Goal: Task Accomplishment & Management: Manage account settings

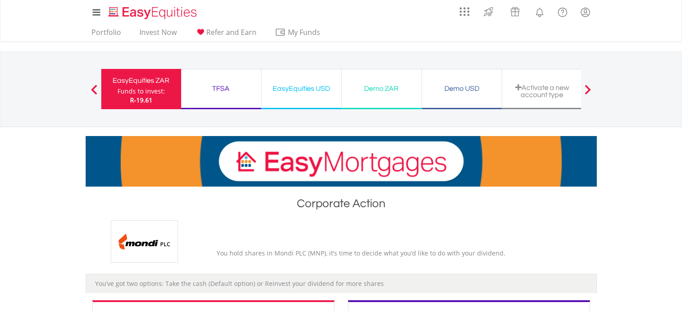
scroll to position [179, 0]
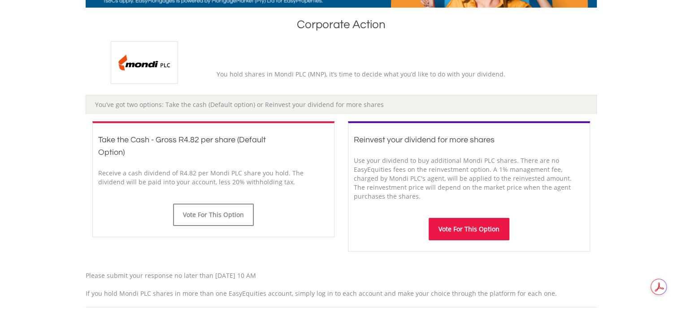
click at [459, 227] on button "Vote For This Option" at bounding box center [468, 229] width 81 height 22
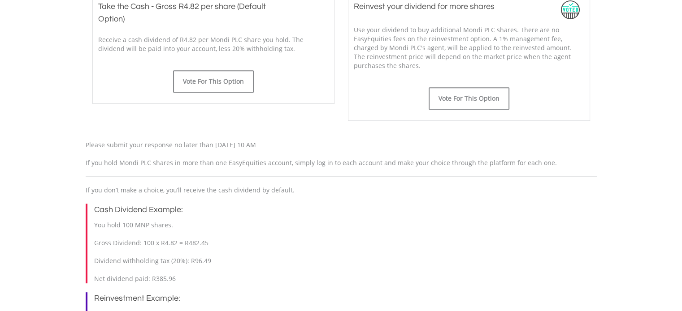
scroll to position [314, 0]
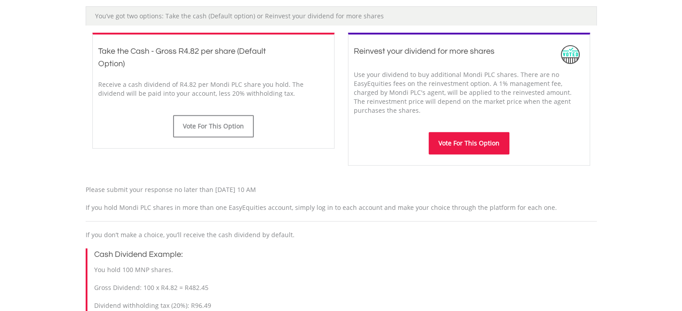
click at [441, 139] on button "Vote For This Option" at bounding box center [468, 143] width 81 height 22
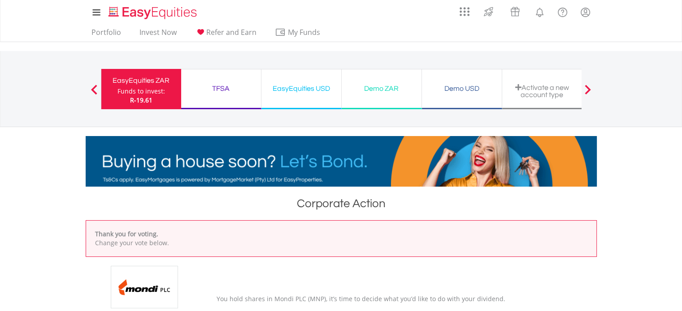
click at [164, 79] on div "EasyEquities ZAR" at bounding box center [141, 80] width 69 height 13
click at [132, 91] on div "Funds to invest:" at bounding box center [141, 91] width 48 height 9
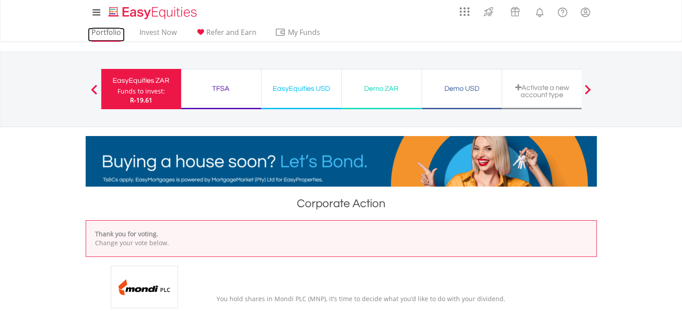
click at [100, 36] on link "Portfolio" at bounding box center [106, 35] width 37 height 14
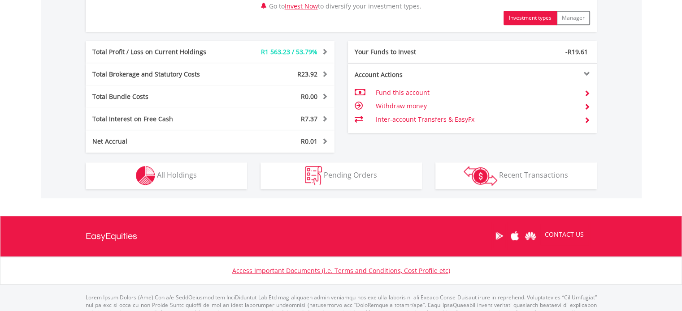
scroll to position [403, 0]
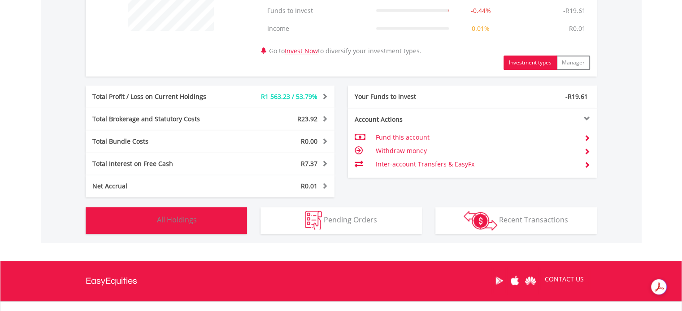
click at [199, 213] on button "Holdings All Holdings" at bounding box center [166, 220] width 161 height 27
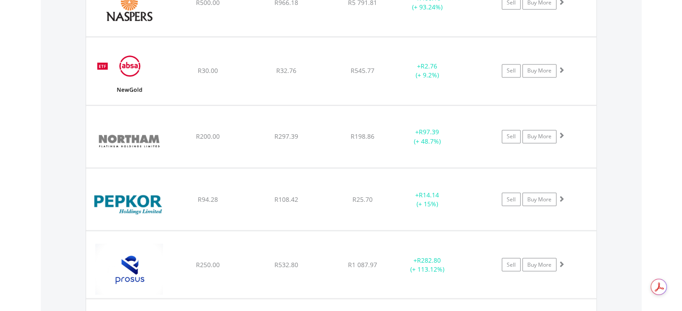
scroll to position [1471, 0]
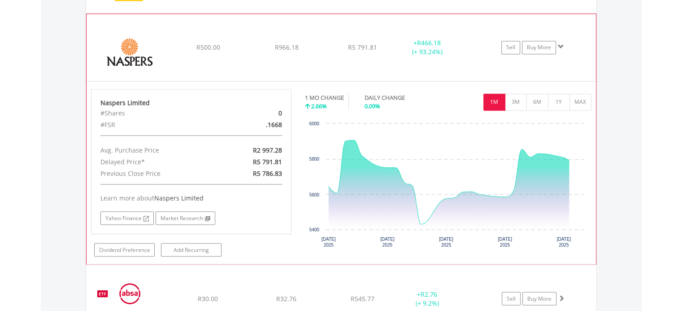
scroll to position [1560, 0]
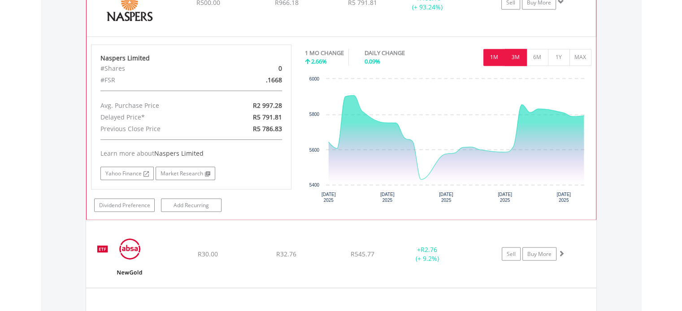
click at [519, 52] on button "3M" at bounding box center [516, 57] width 22 height 17
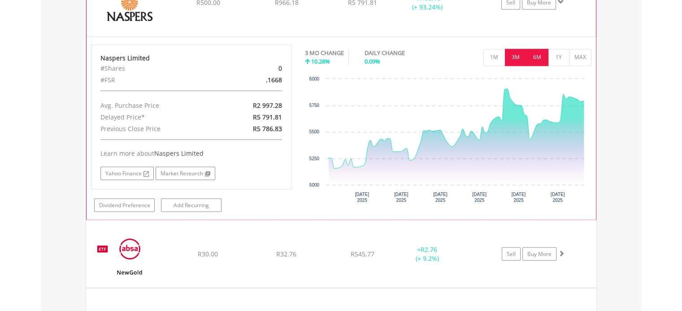
click at [534, 52] on button "6M" at bounding box center [537, 57] width 22 height 17
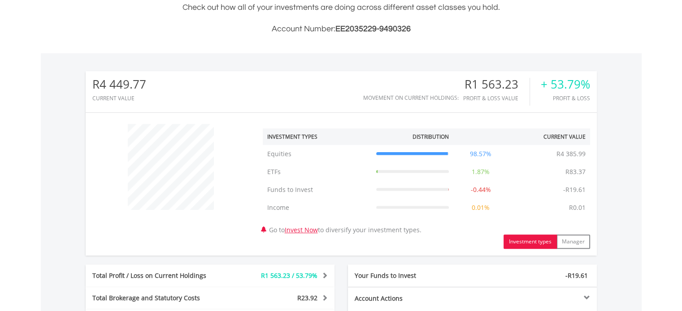
scroll to position [0, 0]
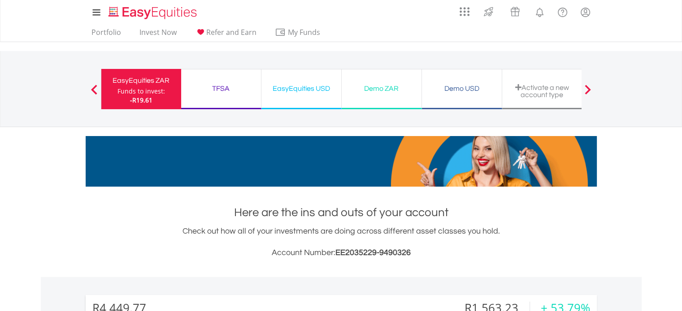
click at [106, 25] on ul "Portfolio Invest Now Refer and Earn My Funds Fund your accounts Withdraw Money …" at bounding box center [209, 33] width 246 height 17
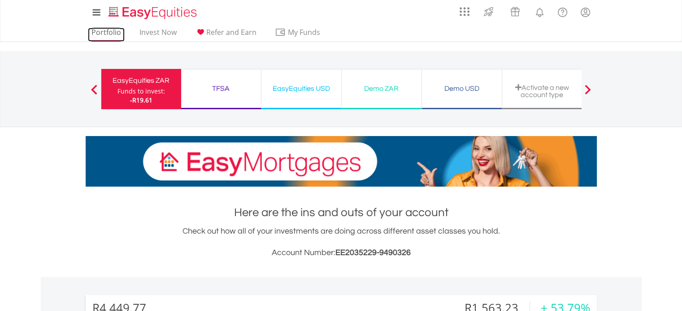
click at [108, 30] on link "Portfolio" at bounding box center [106, 35] width 37 height 14
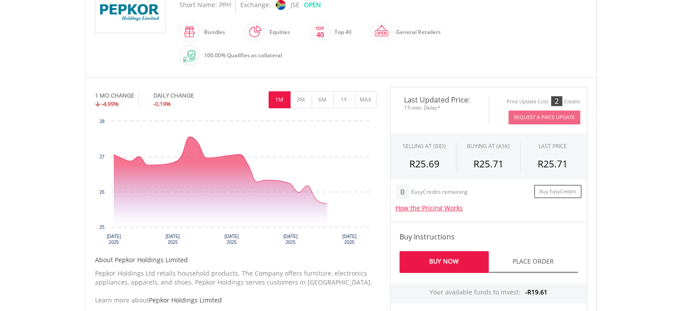
scroll to position [269, 0]
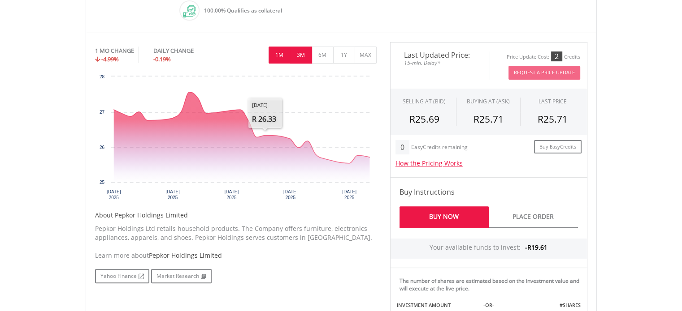
click at [298, 59] on button "3M" at bounding box center [301, 55] width 22 height 17
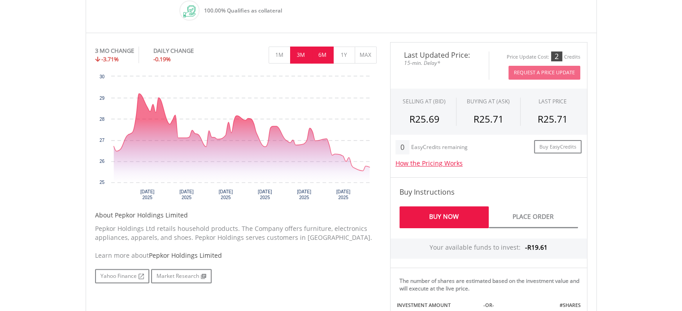
click at [317, 57] on button "6M" at bounding box center [322, 55] width 22 height 17
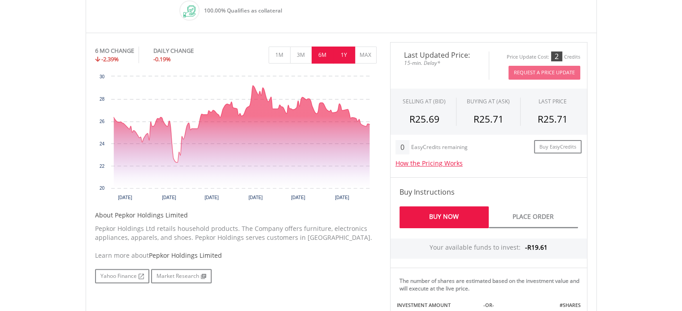
click at [335, 55] on button "1Y" at bounding box center [344, 55] width 22 height 17
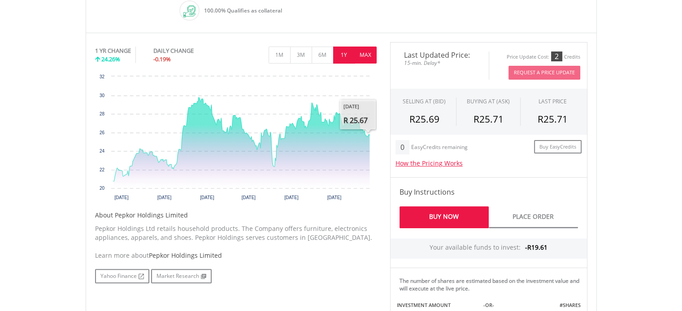
click at [362, 59] on button "MAX" at bounding box center [365, 55] width 22 height 17
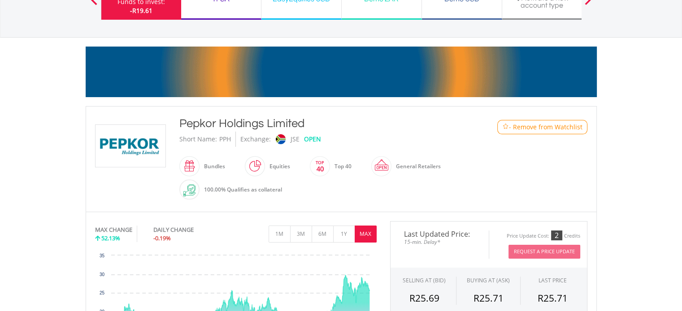
scroll to position [0, 0]
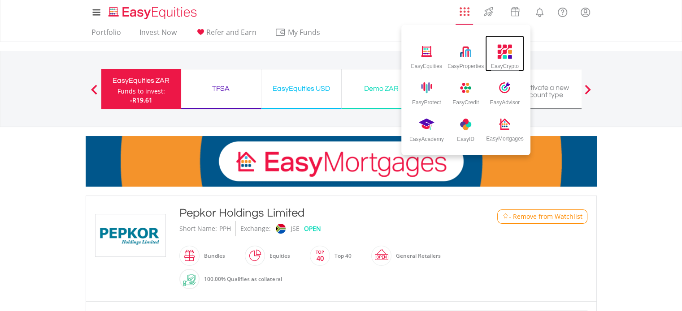
click at [501, 60] on div "EasyCrypto" at bounding box center [505, 65] width 28 height 10
